Goal: Task Accomplishment & Management: Use online tool/utility

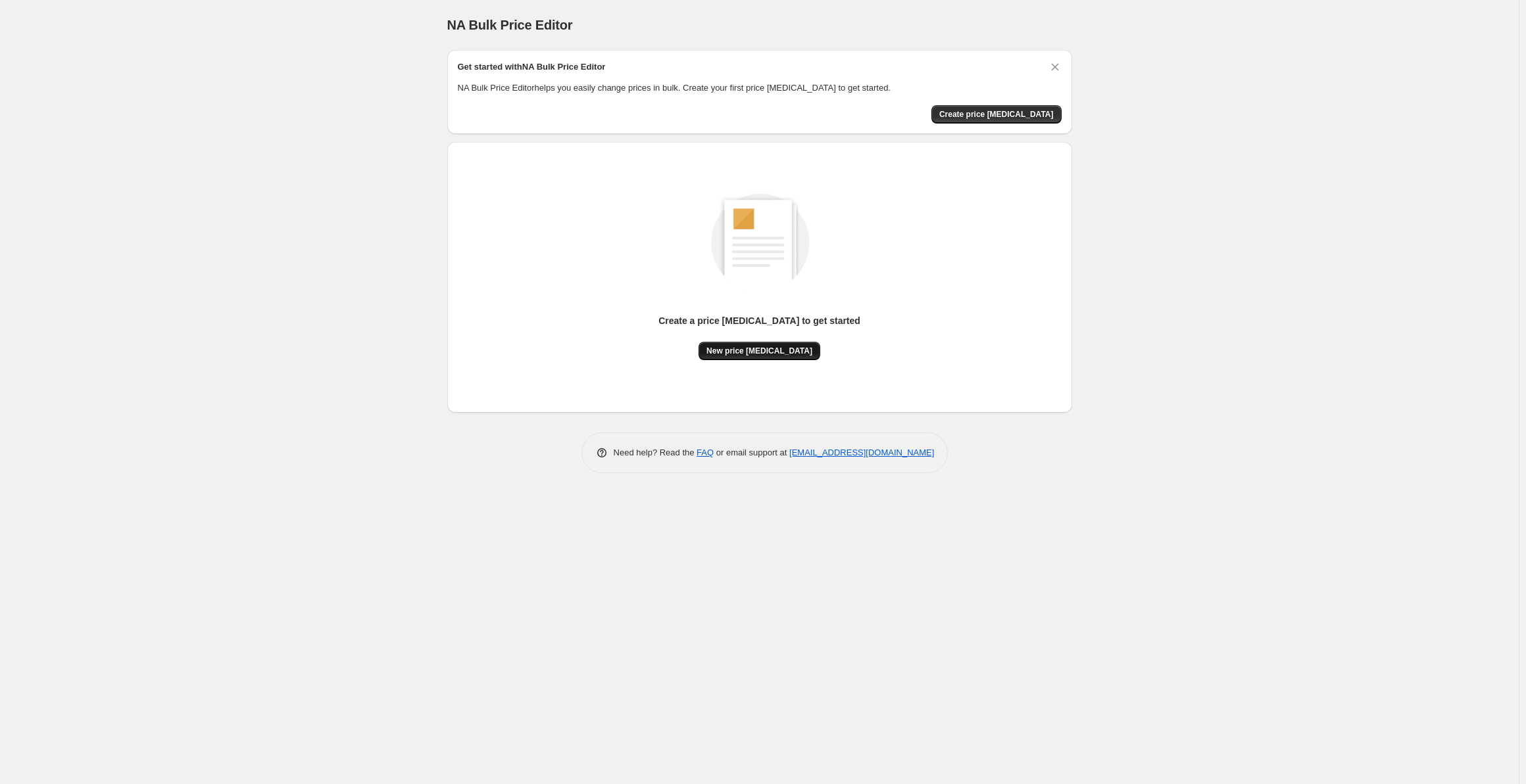
click at [767, 350] on span "New price [MEDICAL_DATA]" at bounding box center [759, 350] width 106 height 10
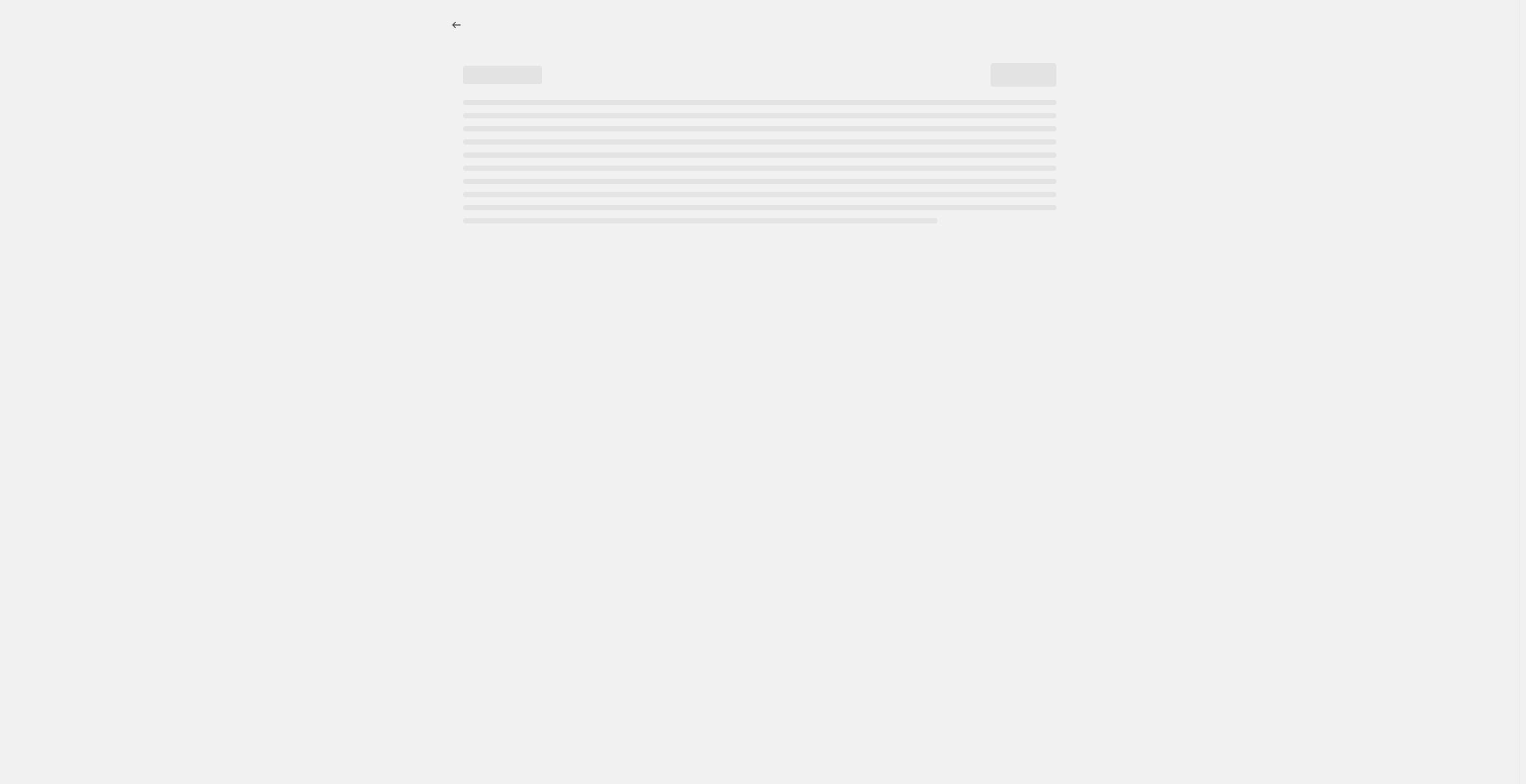
select select "percentage"
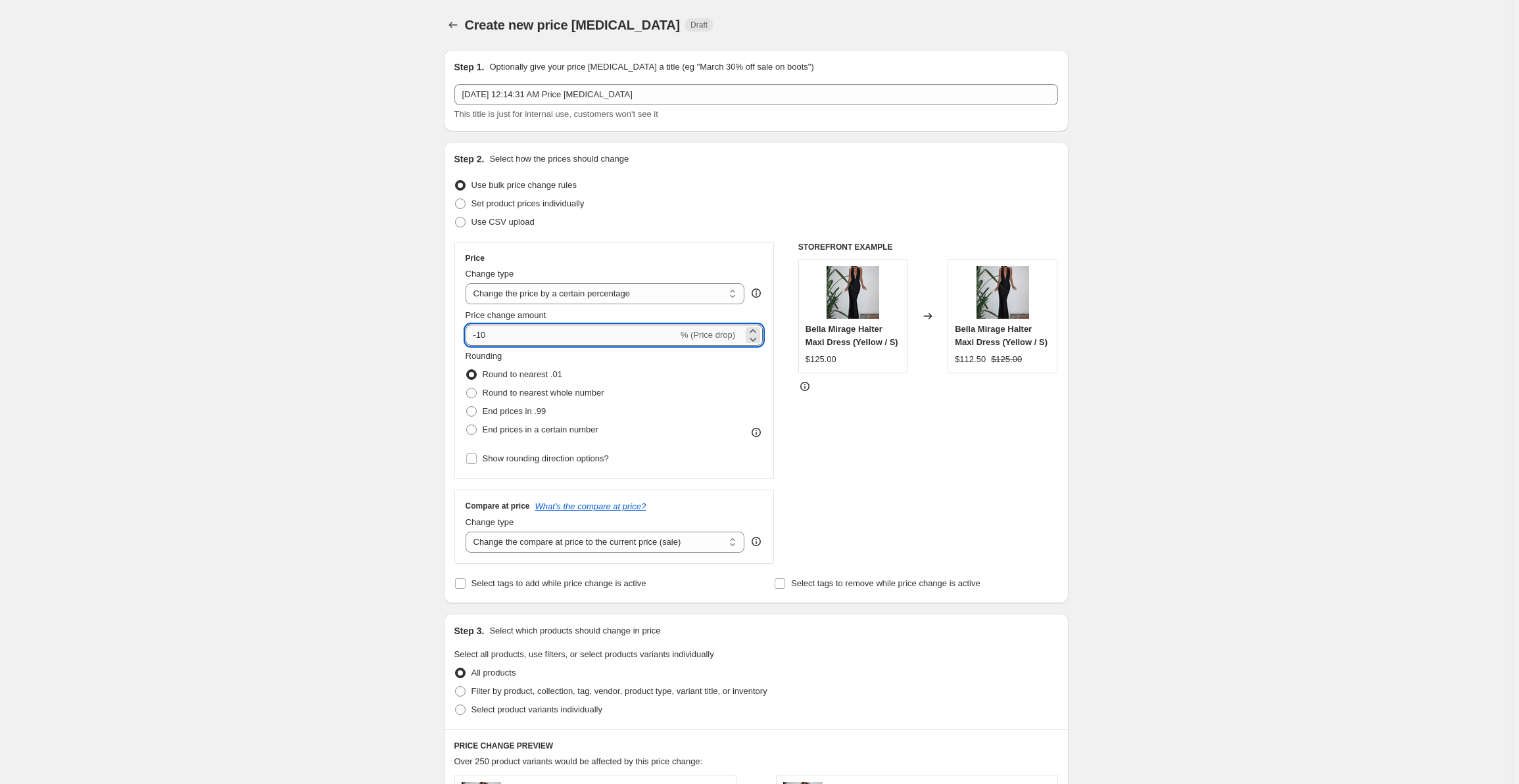
drag, startPoint x: 505, startPoint y: 330, endPoint x: 469, endPoint y: 335, distance: 36.3
click at [469, 335] on input "-10" at bounding box center [572, 335] width 213 height 21
type input "30"
click at [977, 485] on div "STOREFRONT EXAMPLE Bella Mirage Halter Maxi Dress (Yellow / S) $125.00 Changed …" at bounding box center [928, 402] width 260 height 322
click at [492, 414] on span "End prices in .99" at bounding box center [514, 411] width 64 height 10
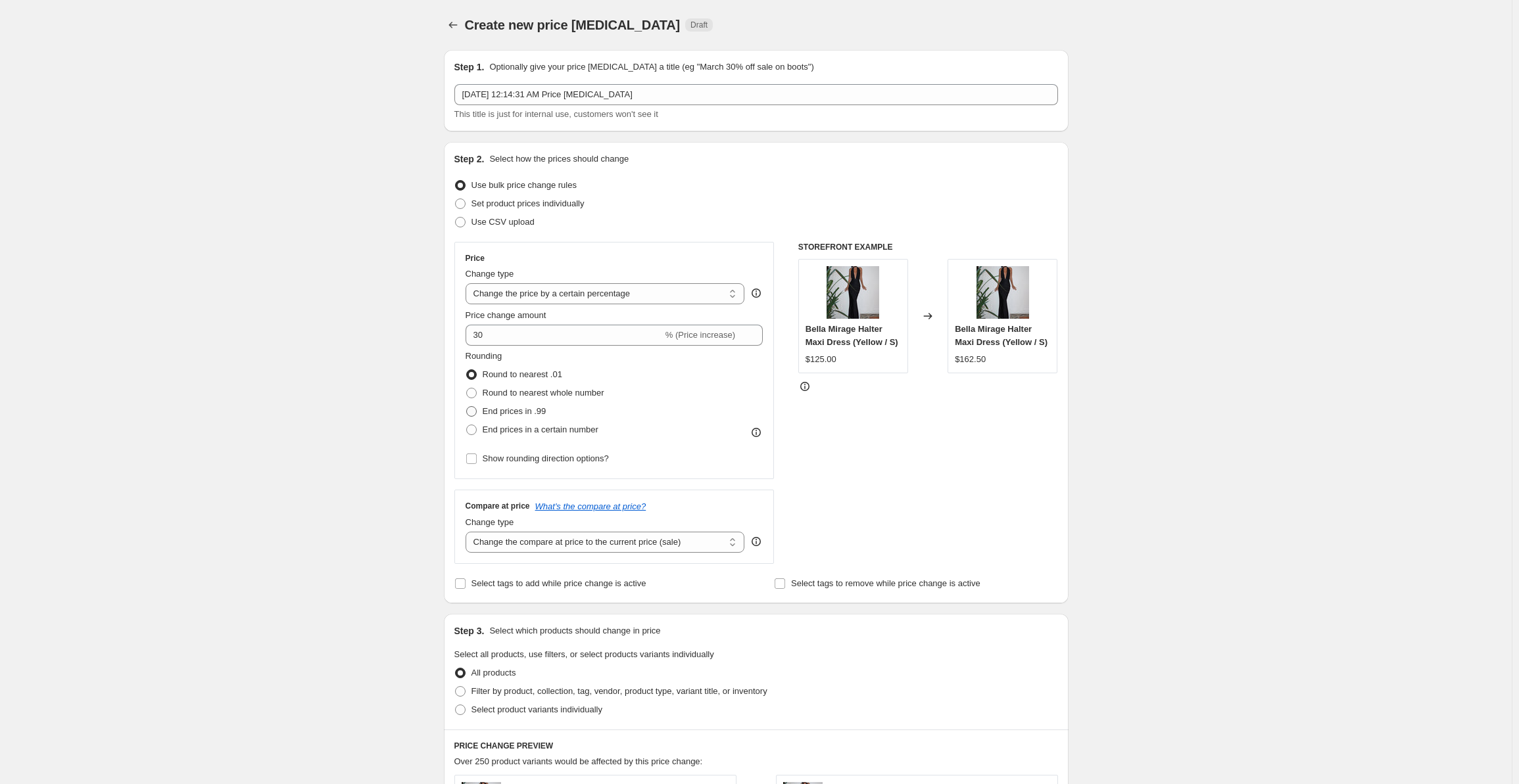
click at [467, 407] on input "End prices in .99" at bounding box center [466, 406] width 1 height 1
radio input "true"
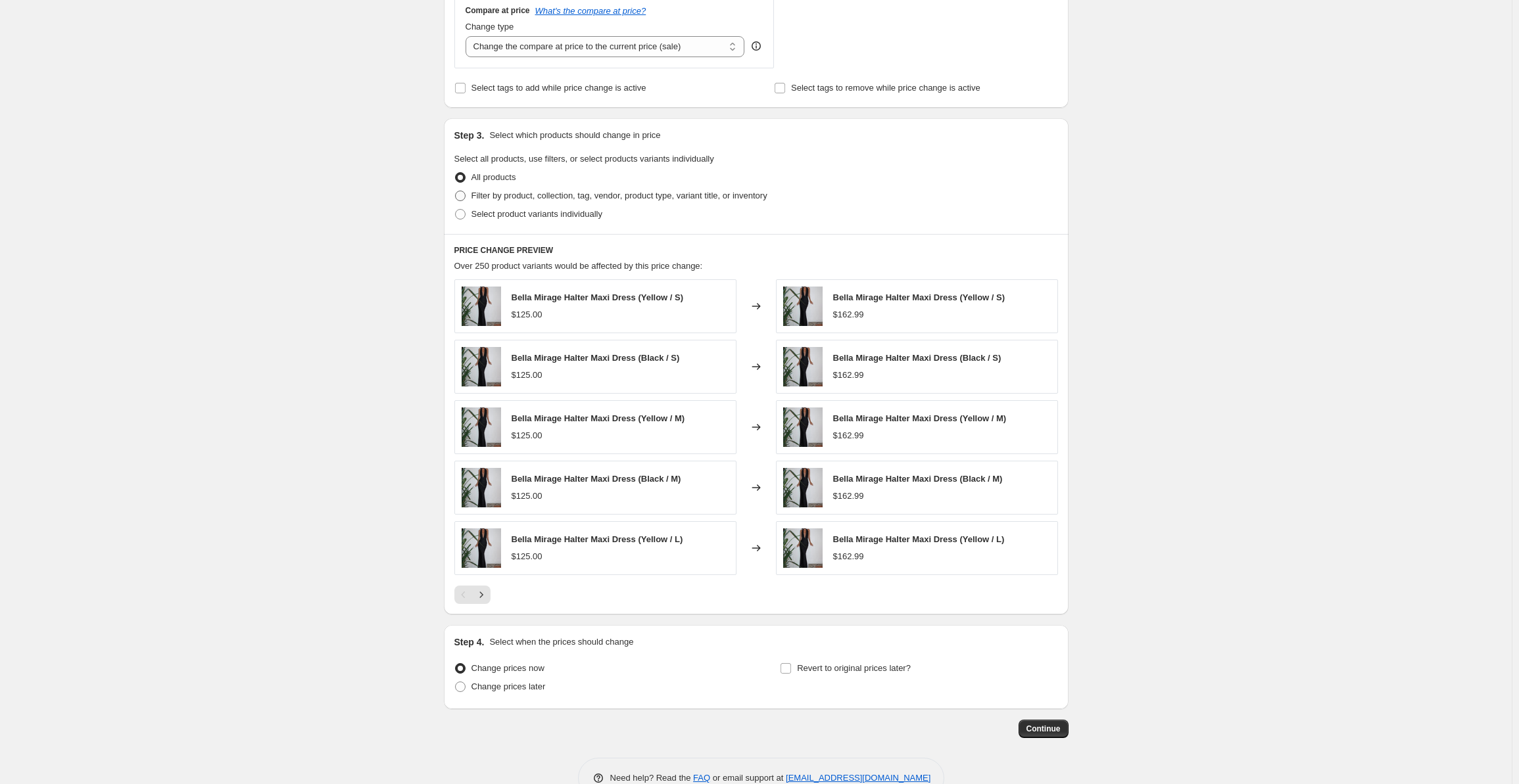
scroll to position [526, 0]
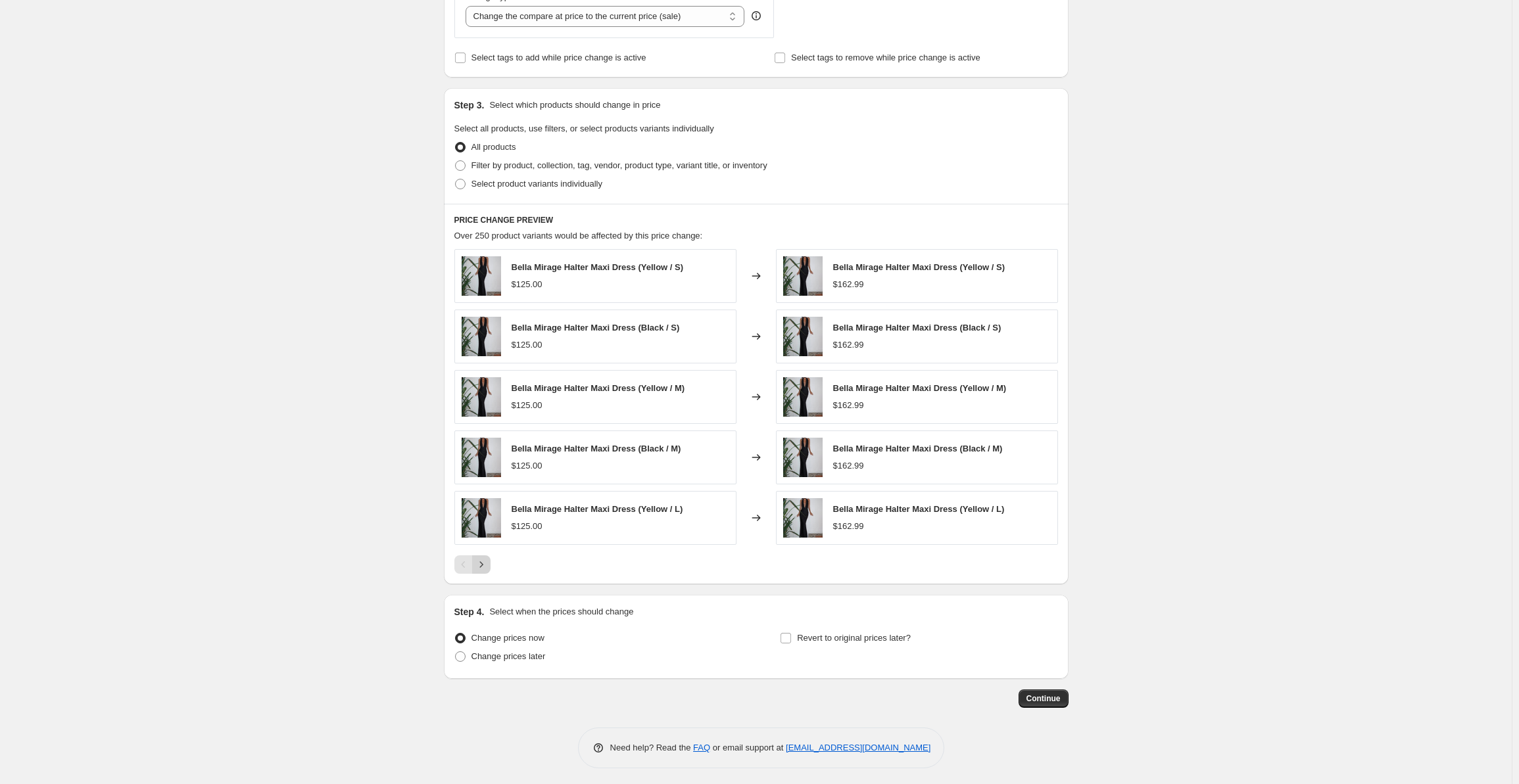
click at [488, 564] on icon "Next" at bounding box center [481, 564] width 13 height 13
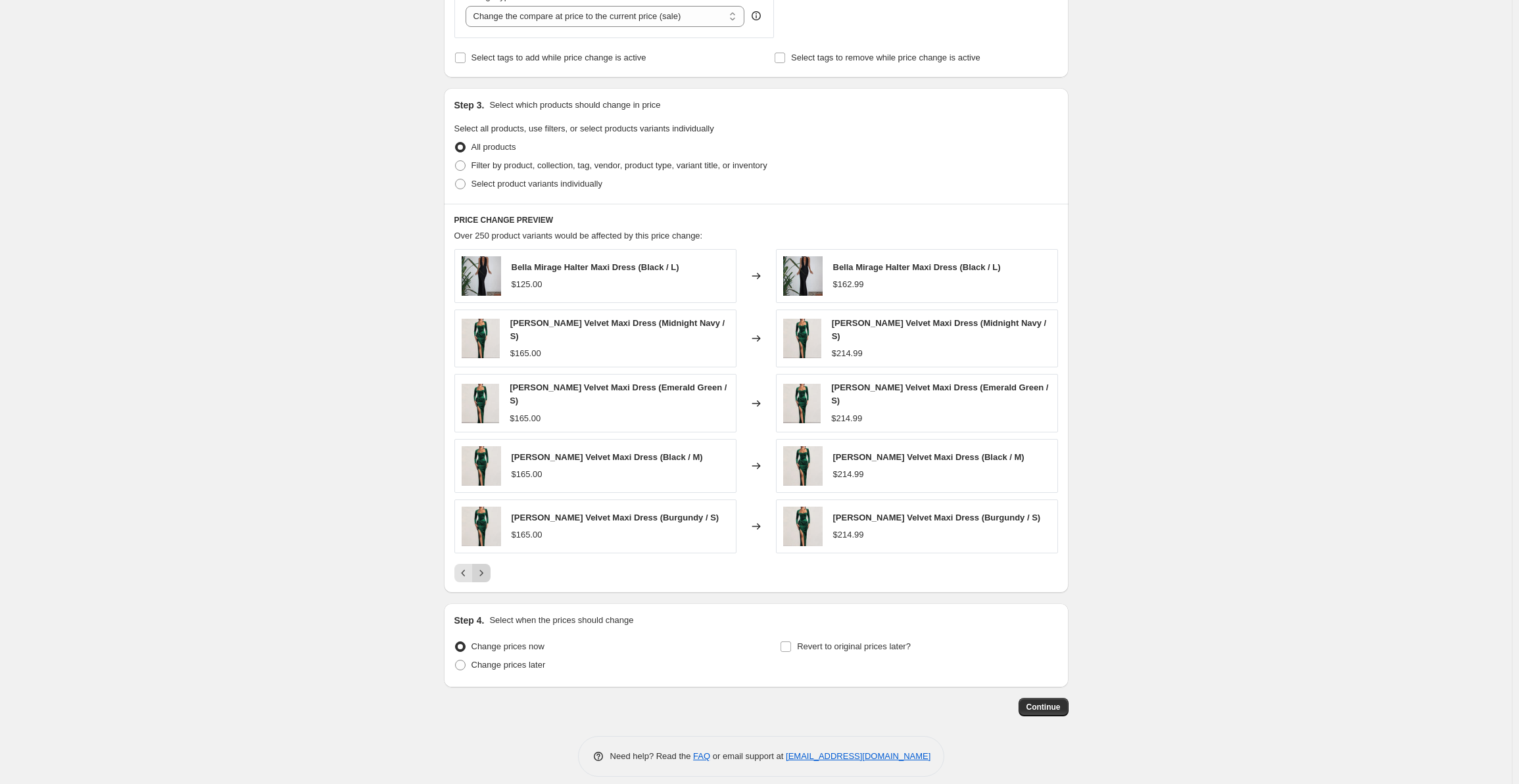
click at [491, 564] on button "Next" at bounding box center [481, 573] width 18 height 18
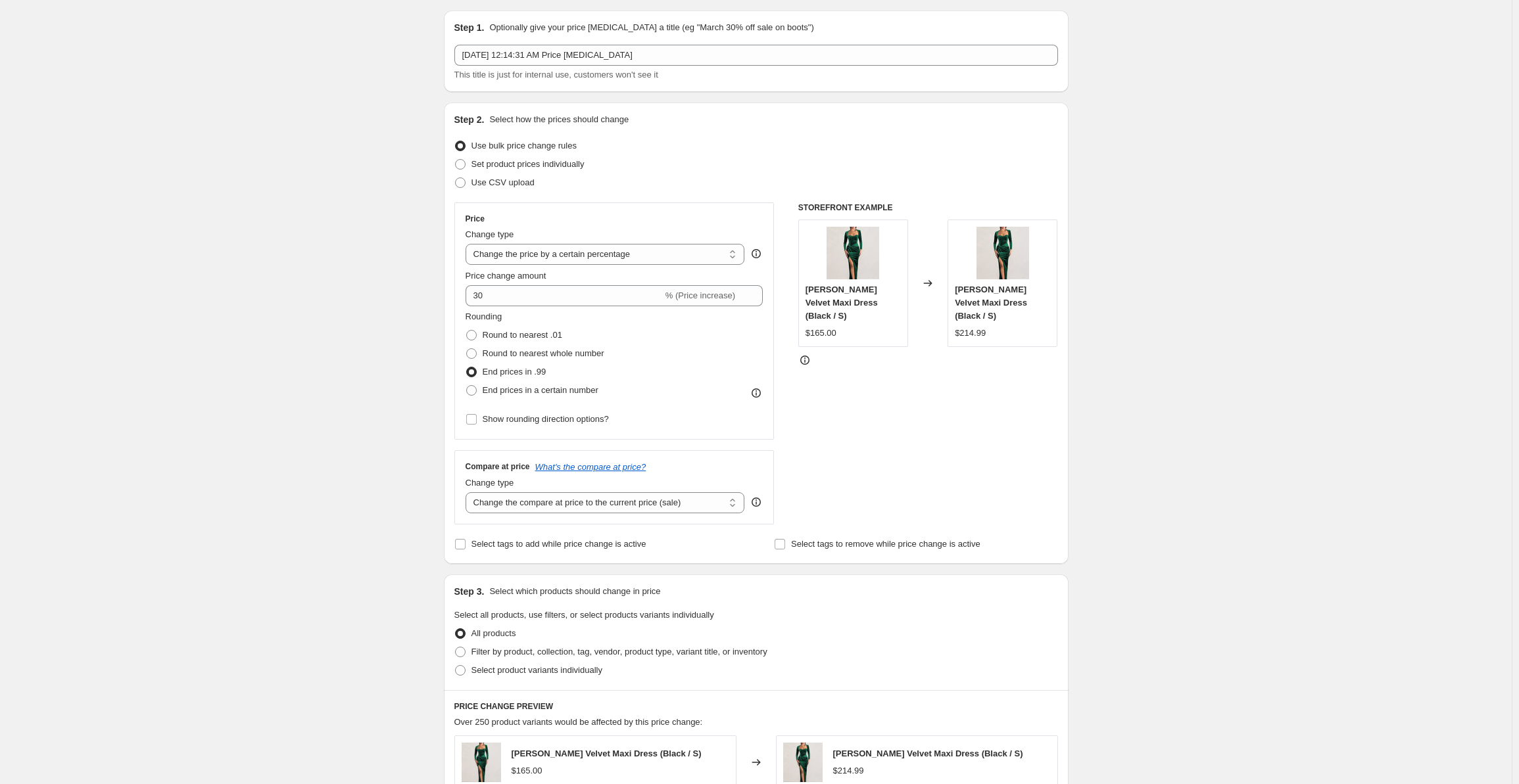
scroll to position [0, 0]
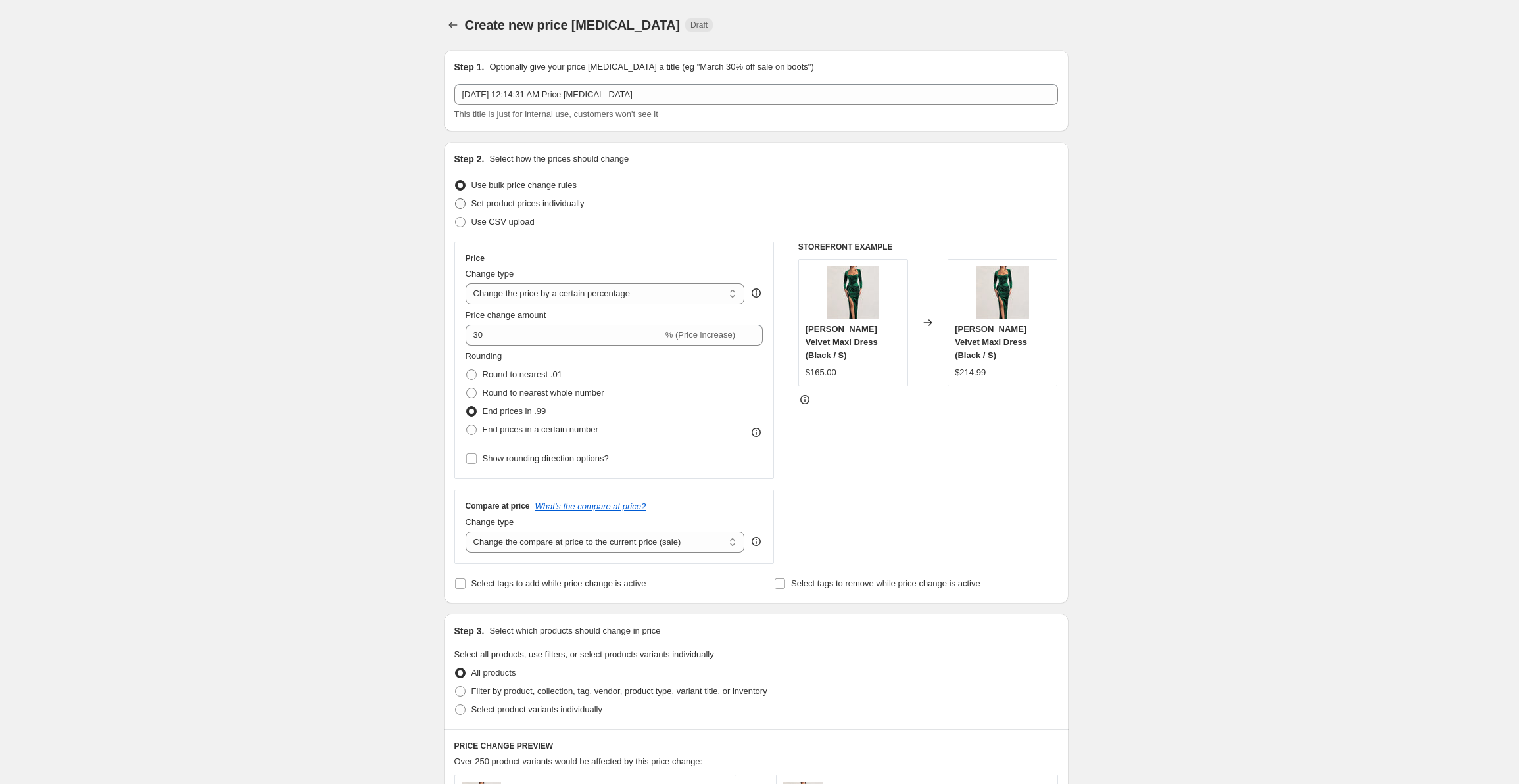
click at [585, 205] on span "Set product prices individually" at bounding box center [528, 203] width 113 height 10
click at [456, 199] on input "Set product prices individually" at bounding box center [455, 198] width 1 height 1
radio input "true"
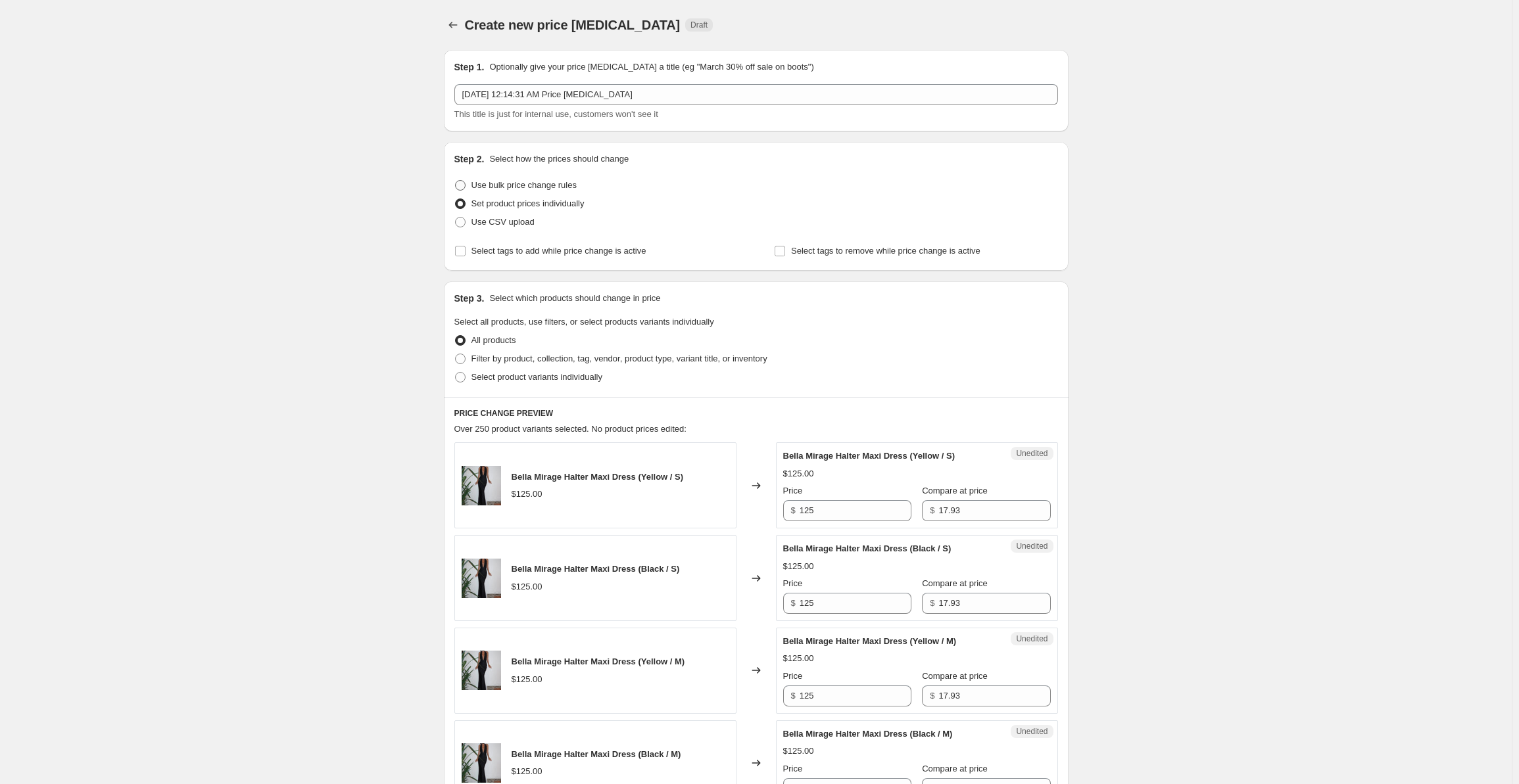
click at [574, 189] on span "Use bulk price change rules" at bounding box center [524, 185] width 106 height 10
click at [456, 181] on input "Use bulk price change rules" at bounding box center [455, 180] width 1 height 1
radio input "true"
select select "percentage"
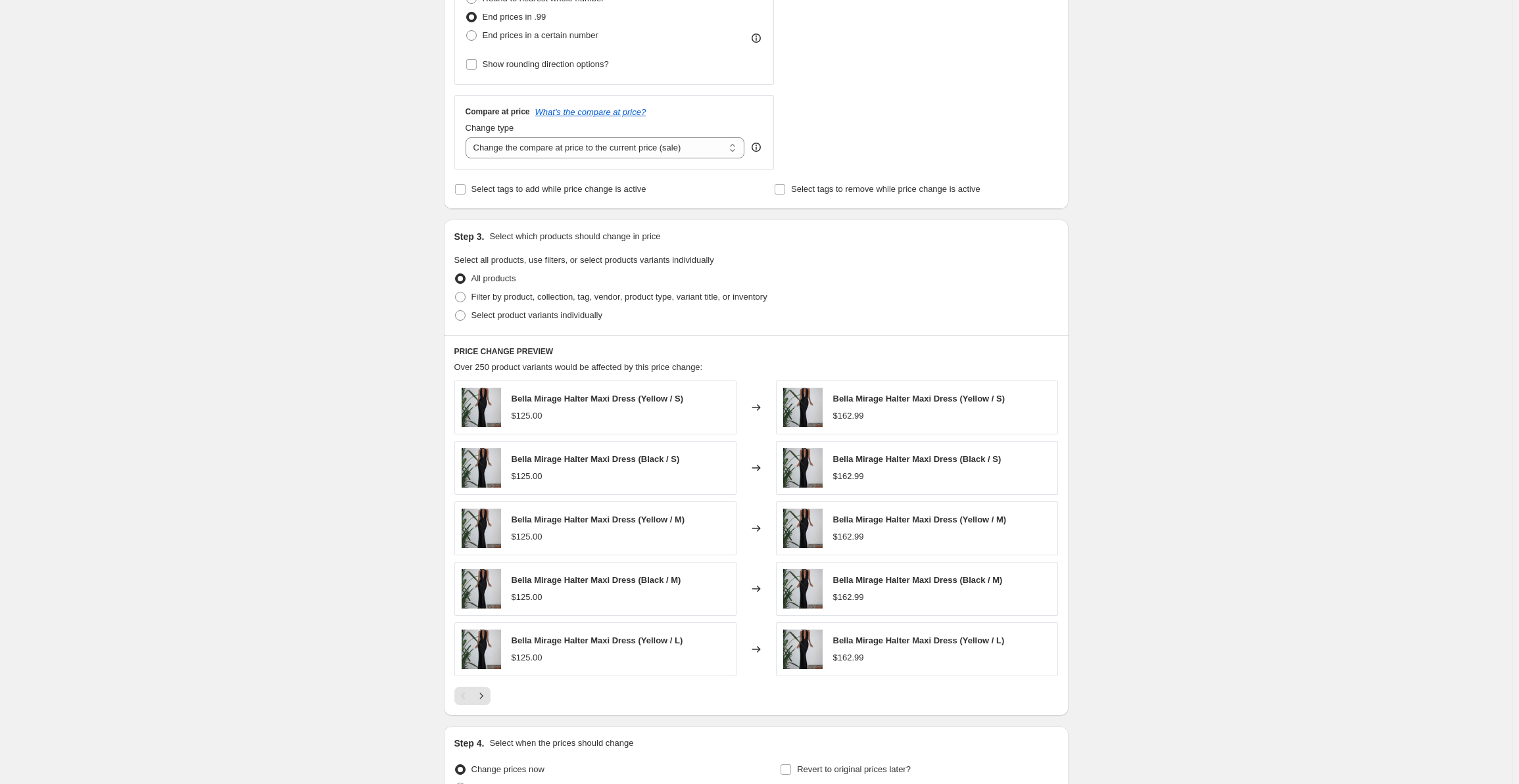
scroll to position [526, 0]
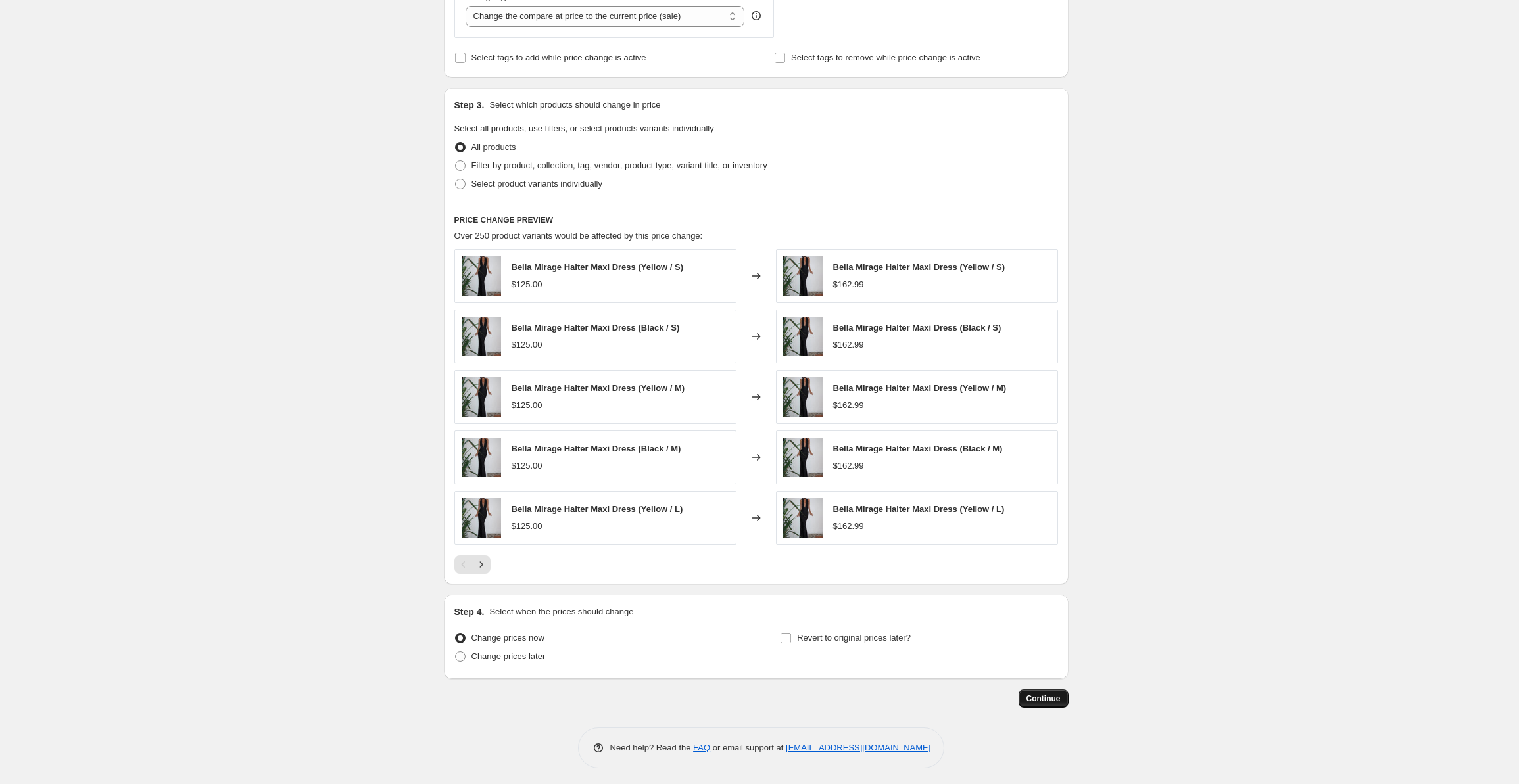
click at [1049, 693] on span "Continue" at bounding box center [1043, 698] width 34 height 10
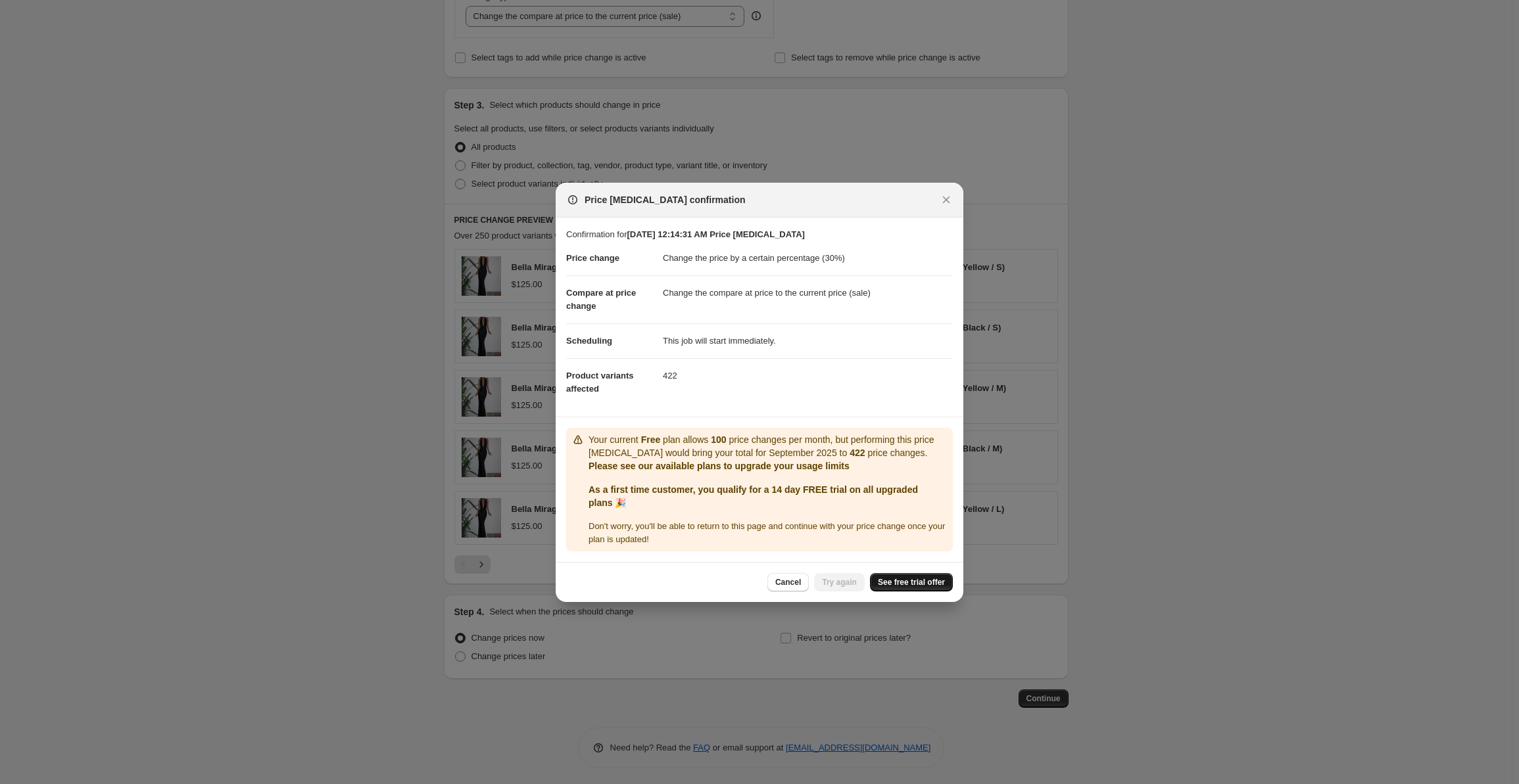
click at [912, 587] on span "See free trial offer" at bounding box center [911, 582] width 67 height 10
click at [847, 585] on span "Try again" at bounding box center [839, 582] width 35 height 10
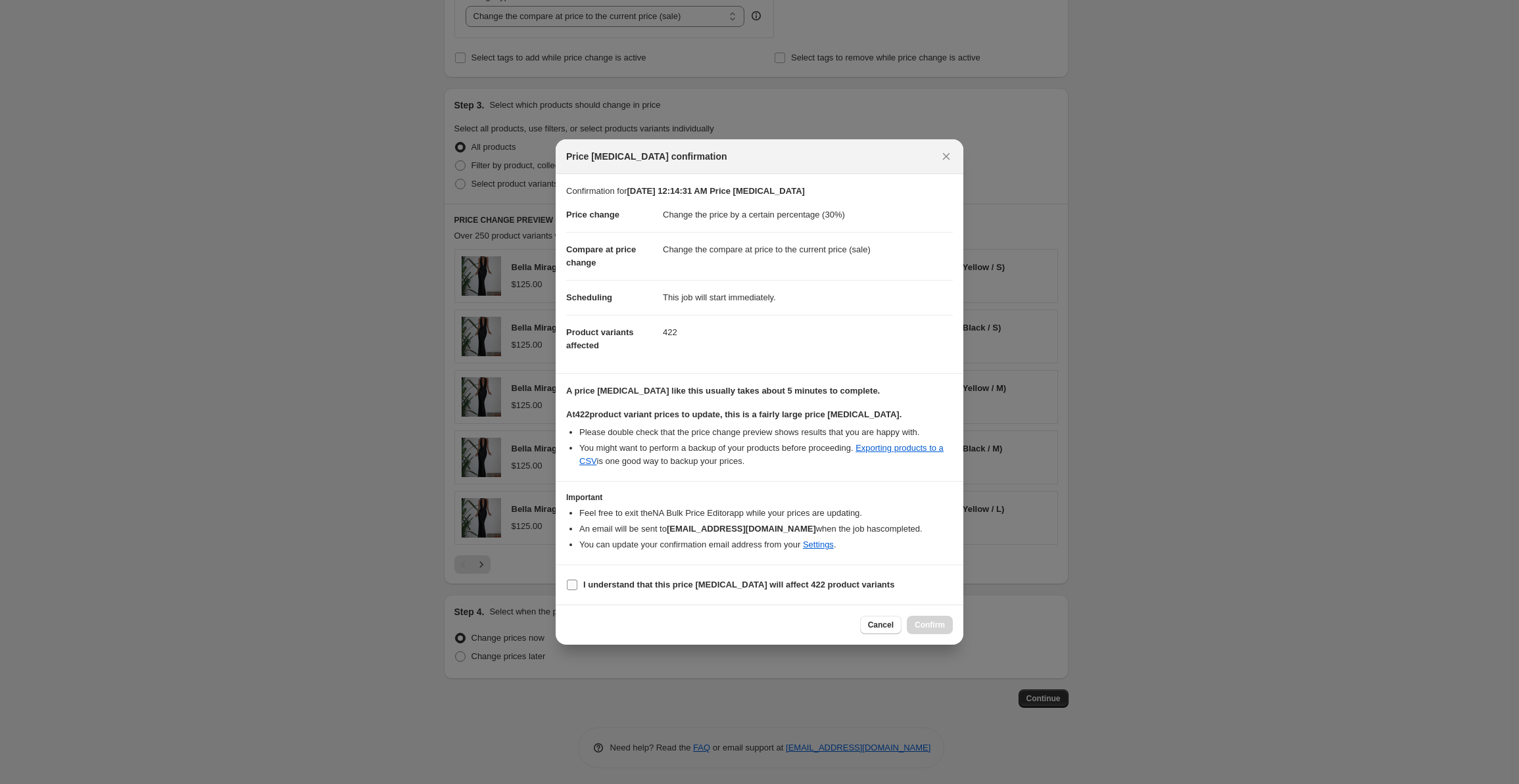
click at [709, 580] on b "I understand that this price change job will affect 422 product variants" at bounding box center [739, 585] width 311 height 10
click at [577, 580] on input "I understand that this price change job will affect 422 product variants" at bounding box center [572, 585] width 10 height 10
checkbox input "true"
click at [928, 621] on span "Confirm" at bounding box center [930, 625] width 30 height 10
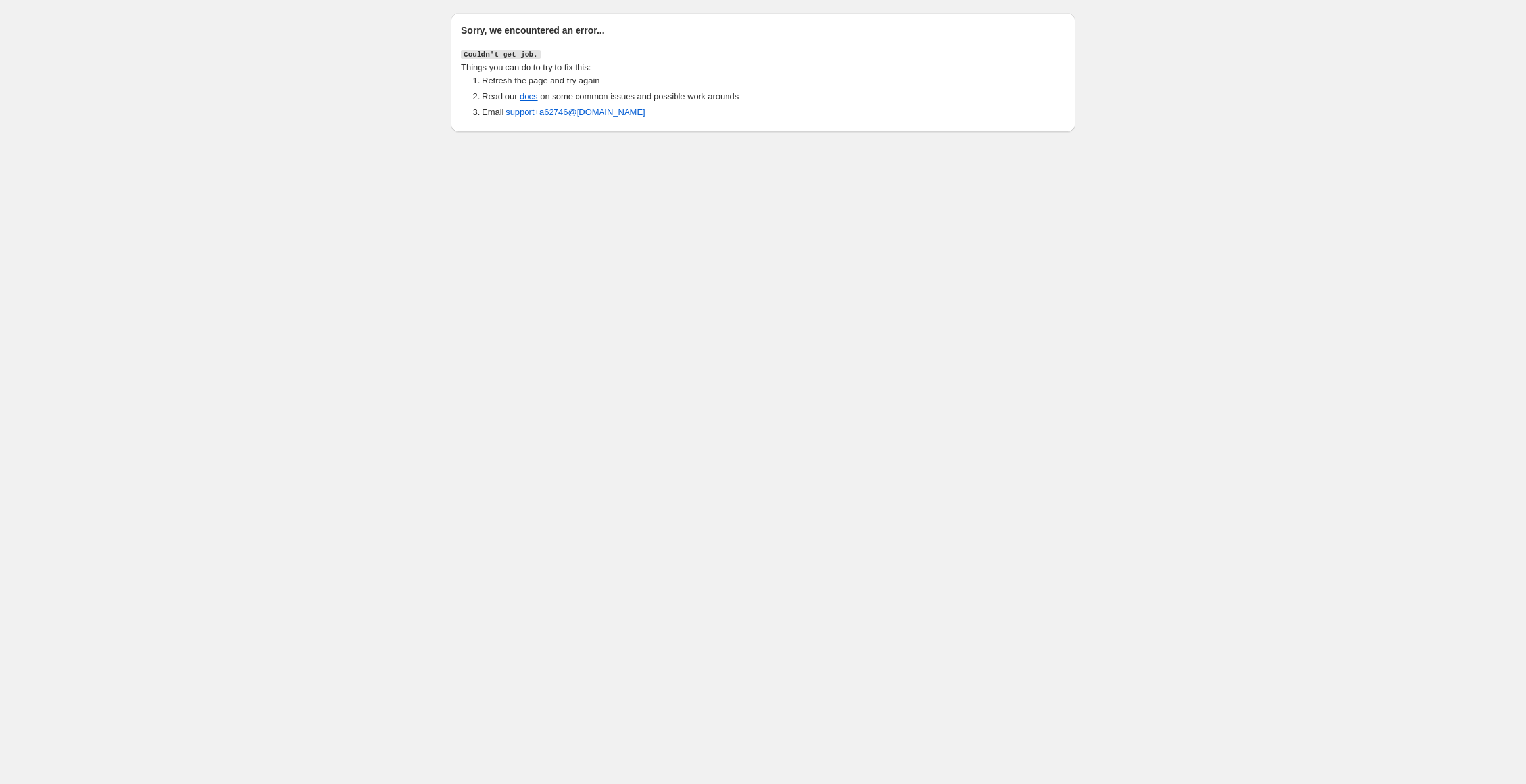
drag, startPoint x: 206, startPoint y: 148, endPoint x: 183, endPoint y: 172, distance: 33.2
click at [204, 150] on body "Sorry, we encountered an error... Couldn't get job. Things you can do to try to…" at bounding box center [763, 392] width 1526 height 784
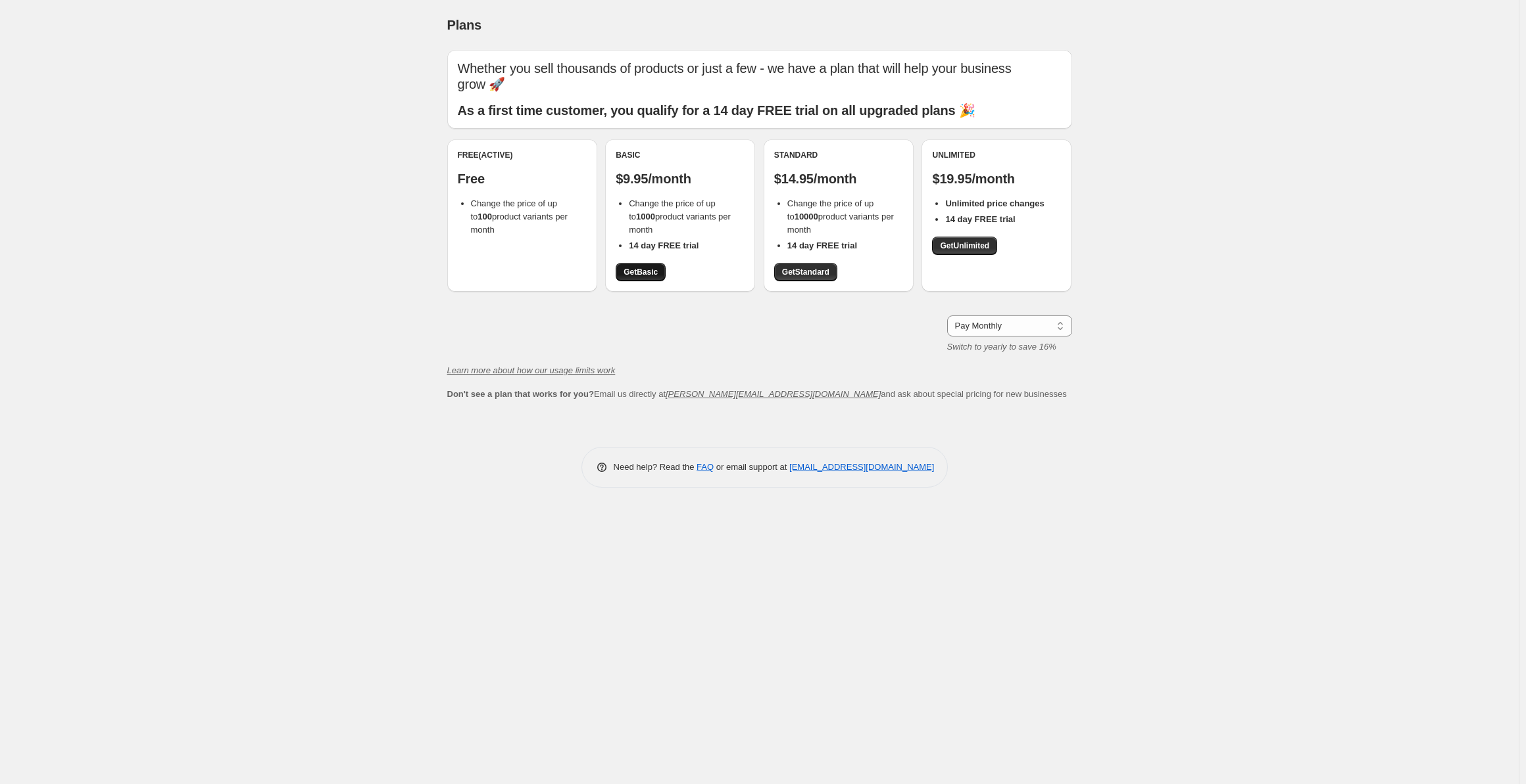
click at [650, 267] on link "Get Basic" at bounding box center [640, 272] width 50 height 18
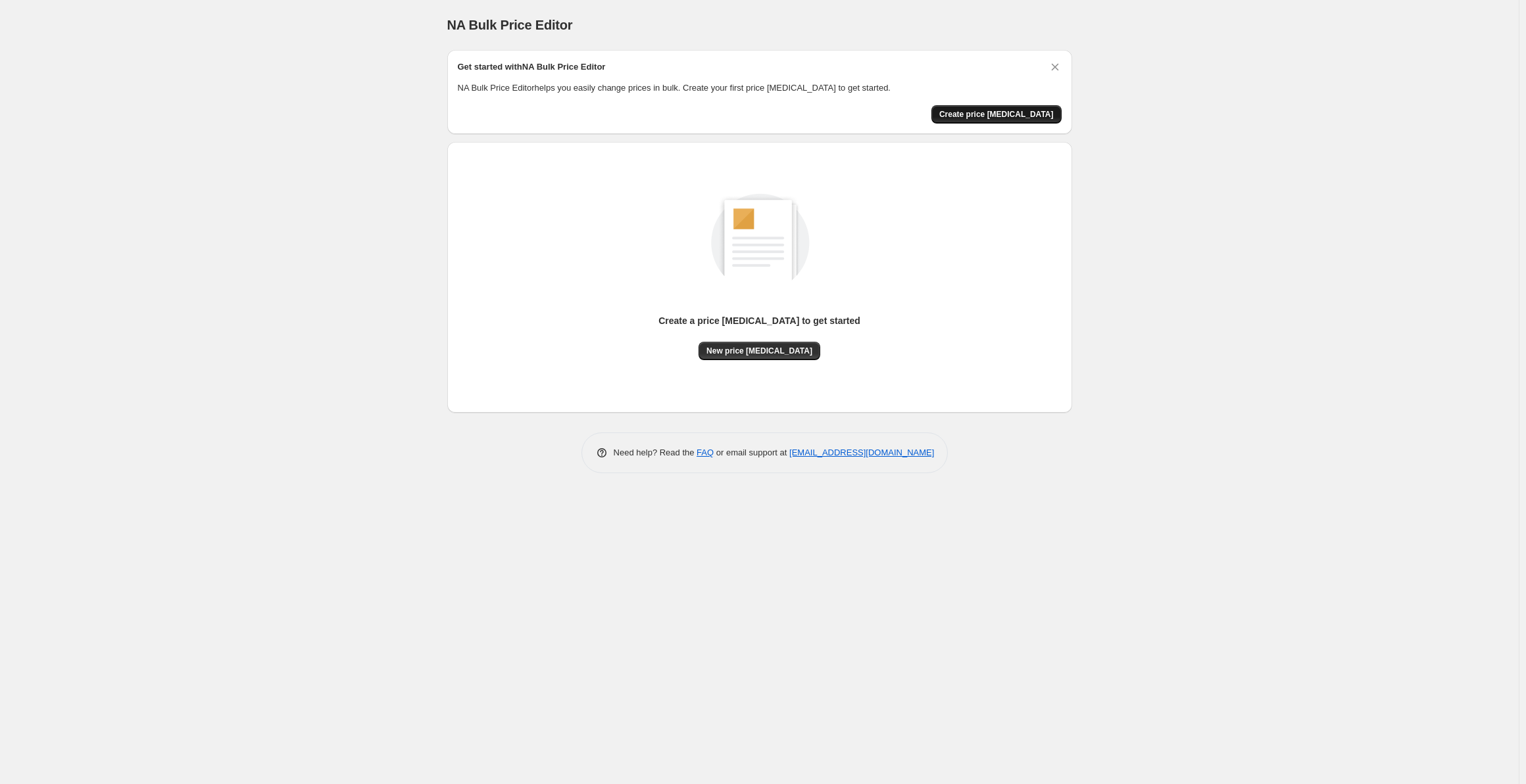
click at [1021, 116] on span "Create price [MEDICAL_DATA]" at bounding box center [996, 114] width 114 height 10
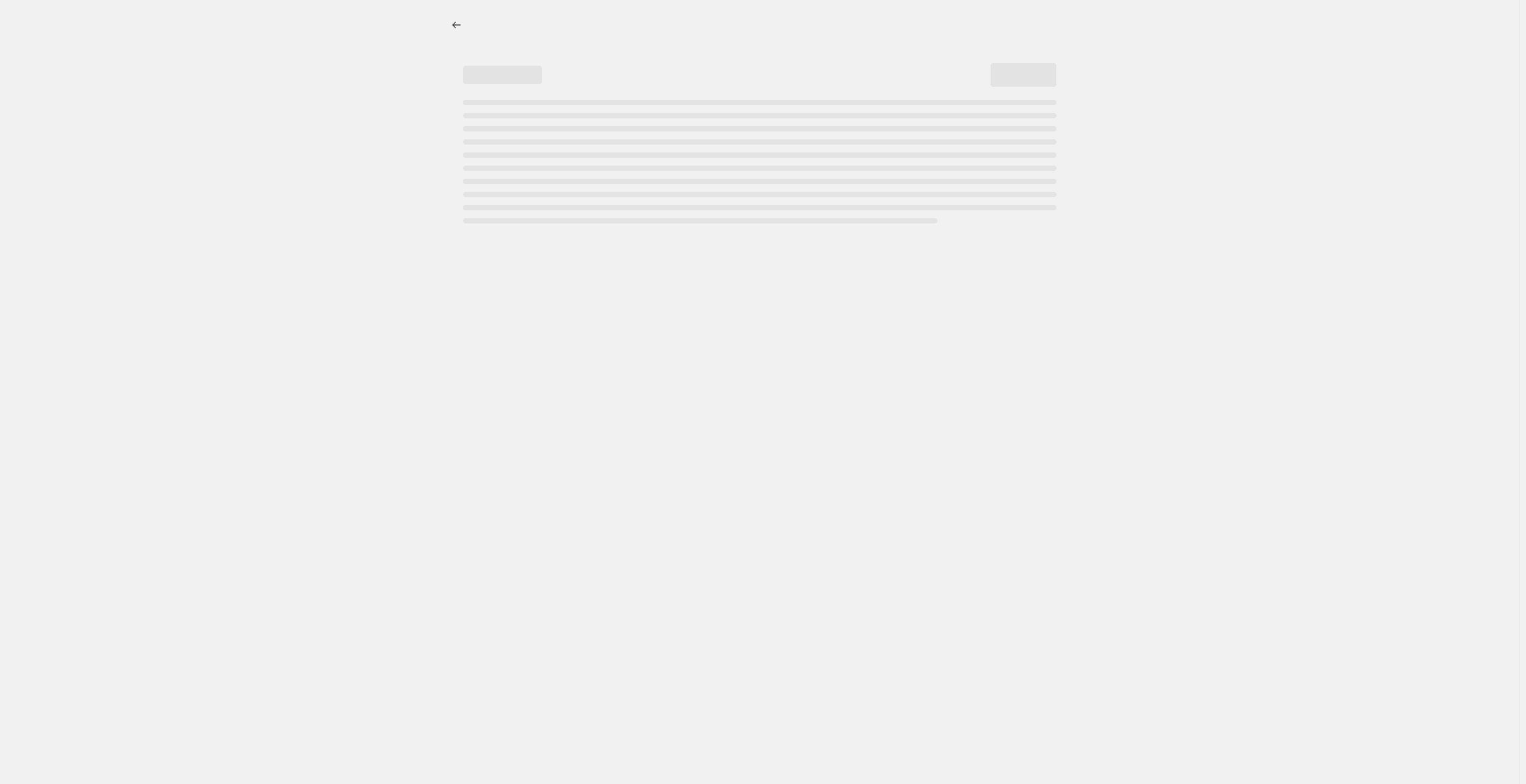
select select "percentage"
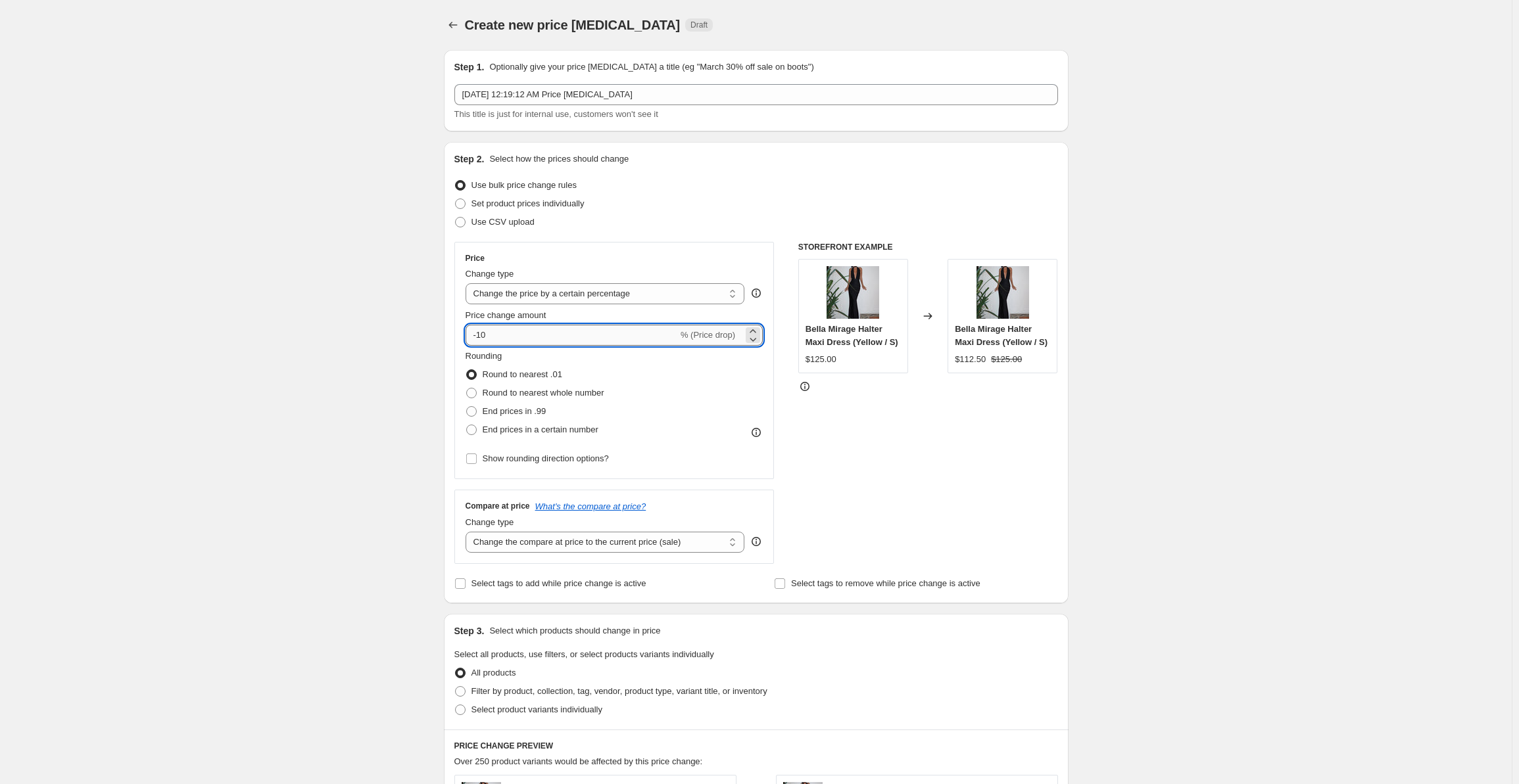
click at [547, 335] on input "-10" at bounding box center [572, 335] width 213 height 21
click at [547, 334] on input "-10" at bounding box center [572, 335] width 213 height 21
type input "30"
click at [933, 431] on div "STOREFRONT EXAMPLE [PERSON_NAME] Halter Maxi Dress (Yellow / S) $125.00 Changed…" at bounding box center [928, 402] width 260 height 322
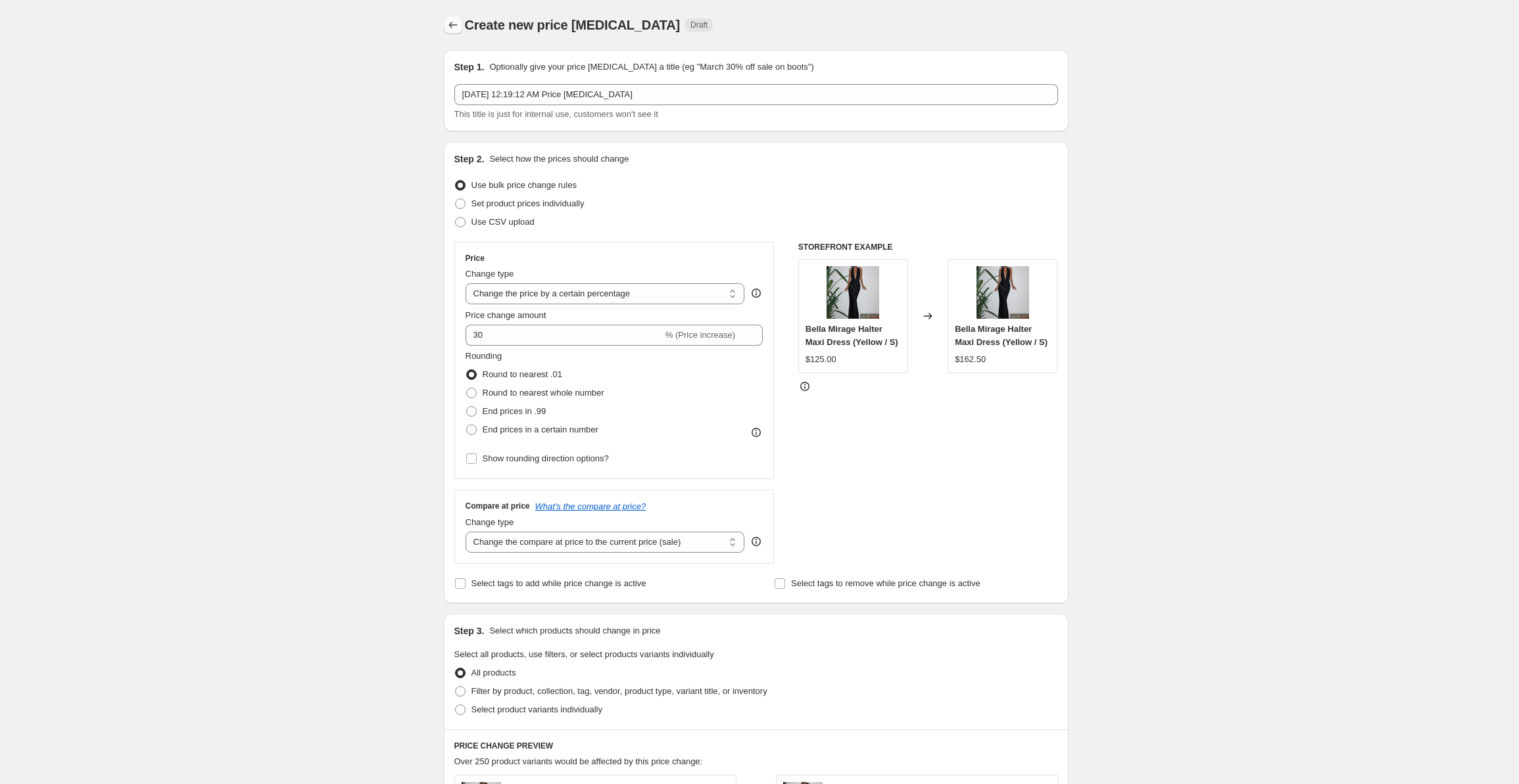
click at [461, 31] on button "Price change jobs" at bounding box center [453, 24] width 18 height 18
